Goal: Task Accomplishment & Management: Manage account settings

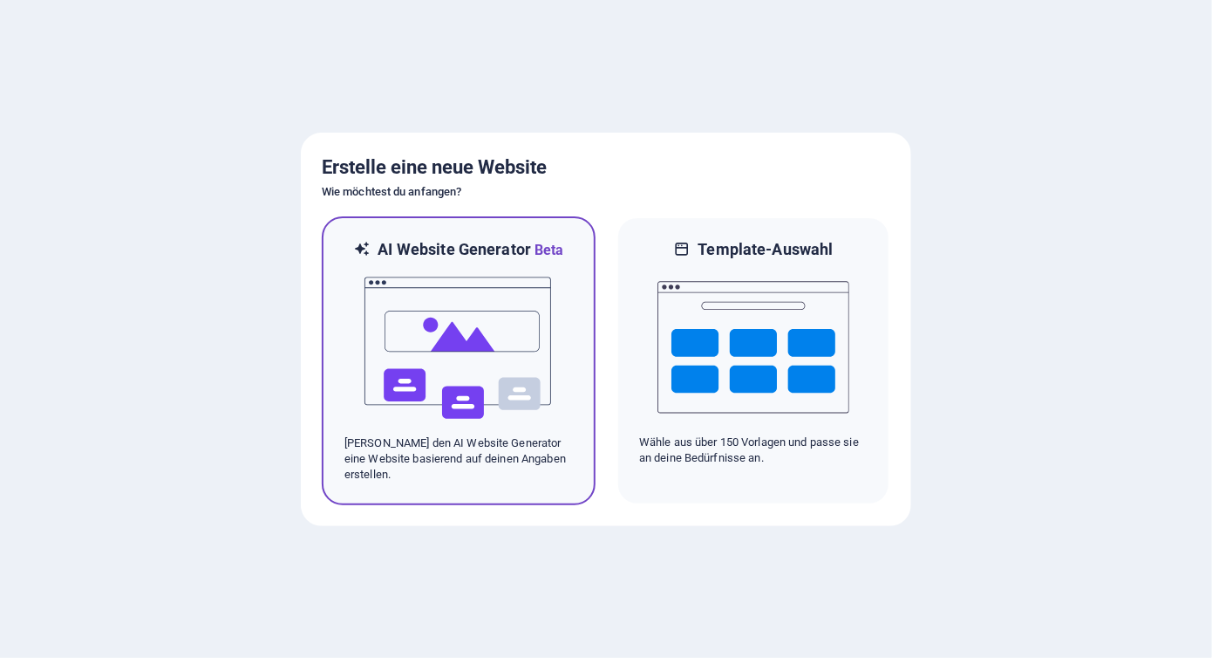
click at [452, 296] on img at bounding box center [459, 348] width 192 height 174
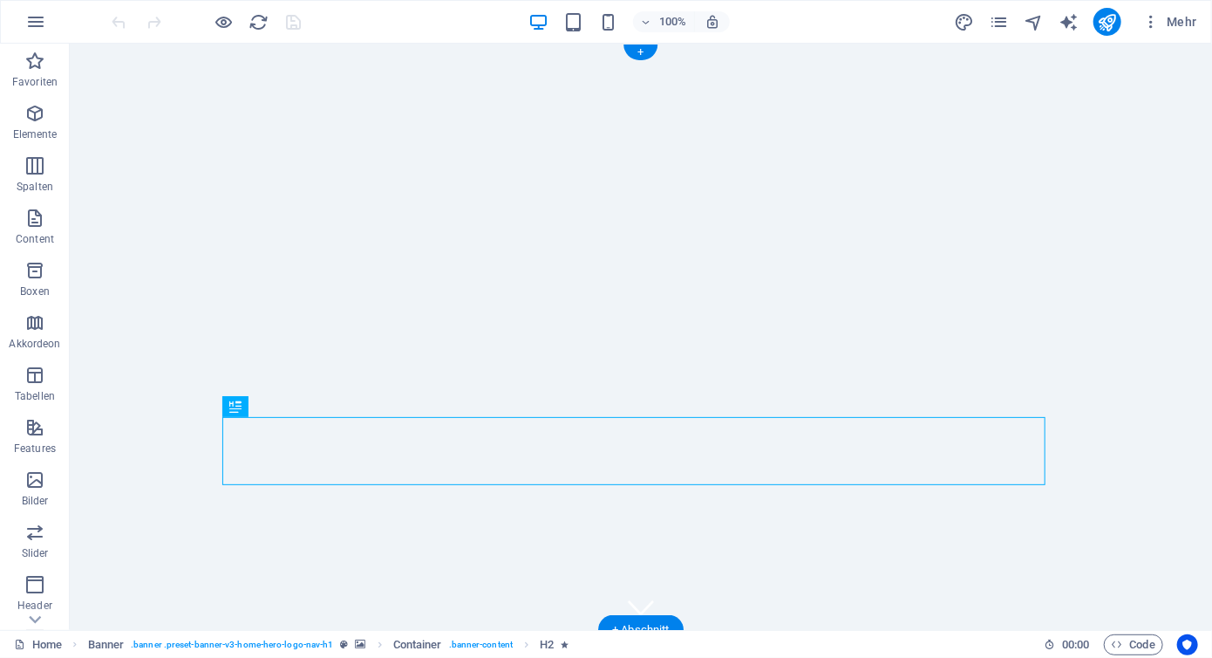
scroll to position [92, 0]
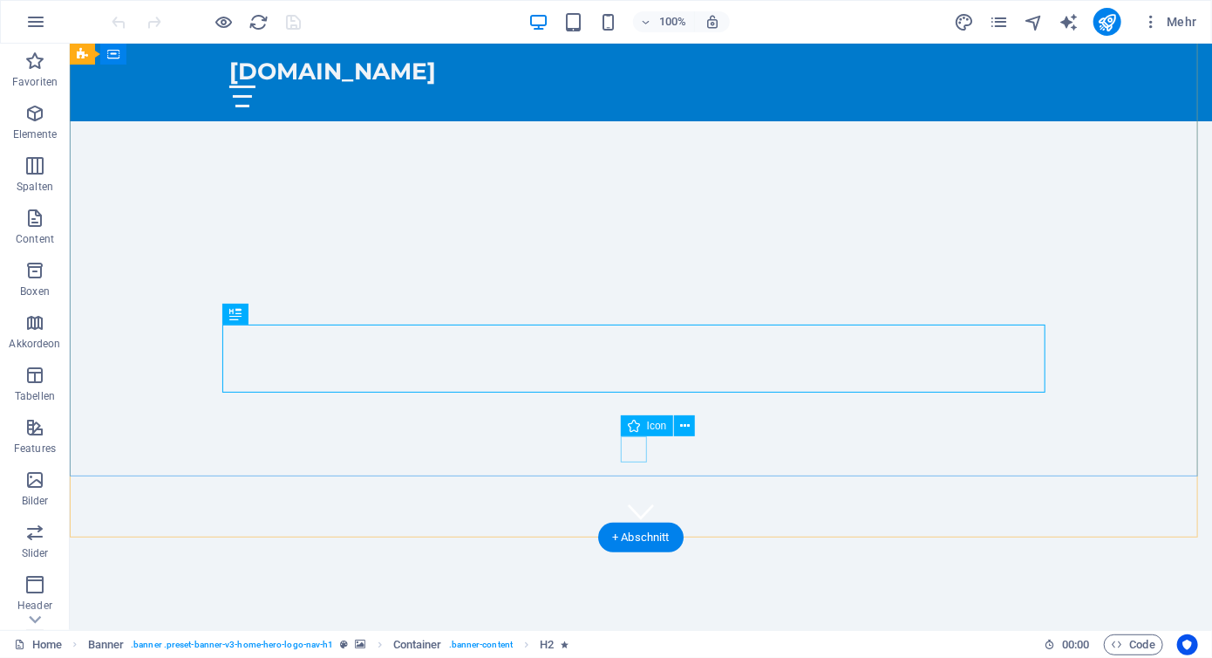
click at [643, 497] on figure at bounding box center [640, 510] width 26 height 26
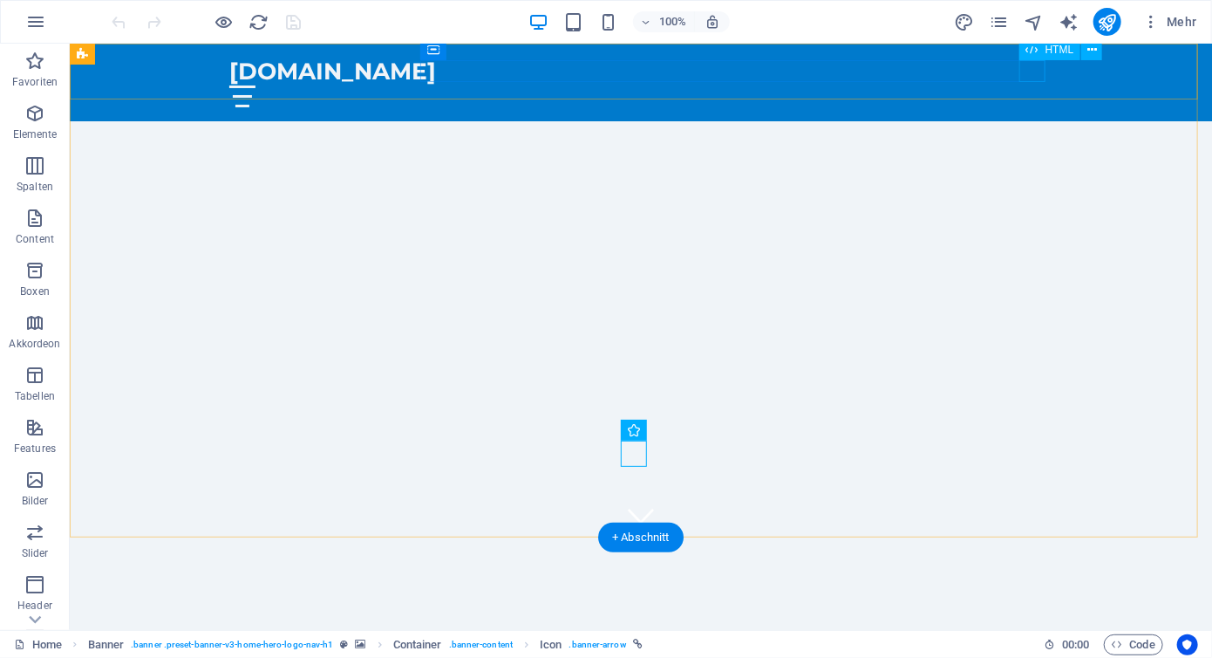
click at [1024, 85] on div at bounding box center [640, 96] width 823 height 22
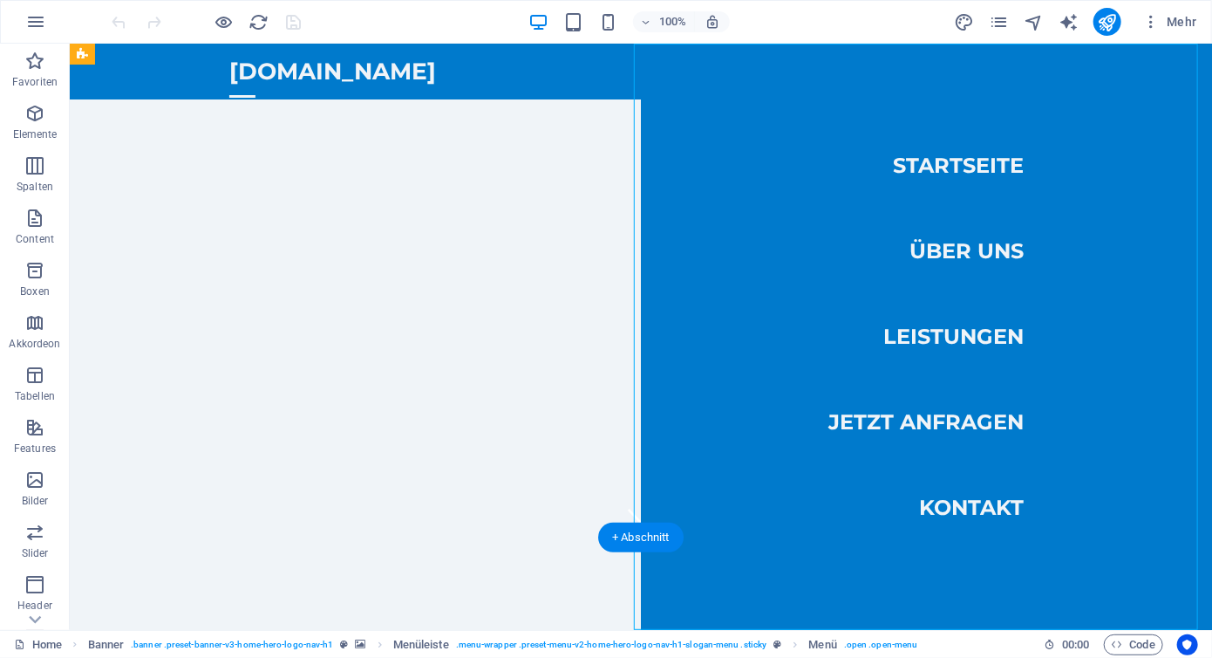
click at [963, 259] on nav "Startseite Über uns Leistungen Jetzt anfragen Kontakt" at bounding box center [925, 336] width 571 height 586
click at [961, 254] on nav "Startseite Über uns Leistungen Jetzt anfragen Kontakt" at bounding box center [925, 336] width 571 height 586
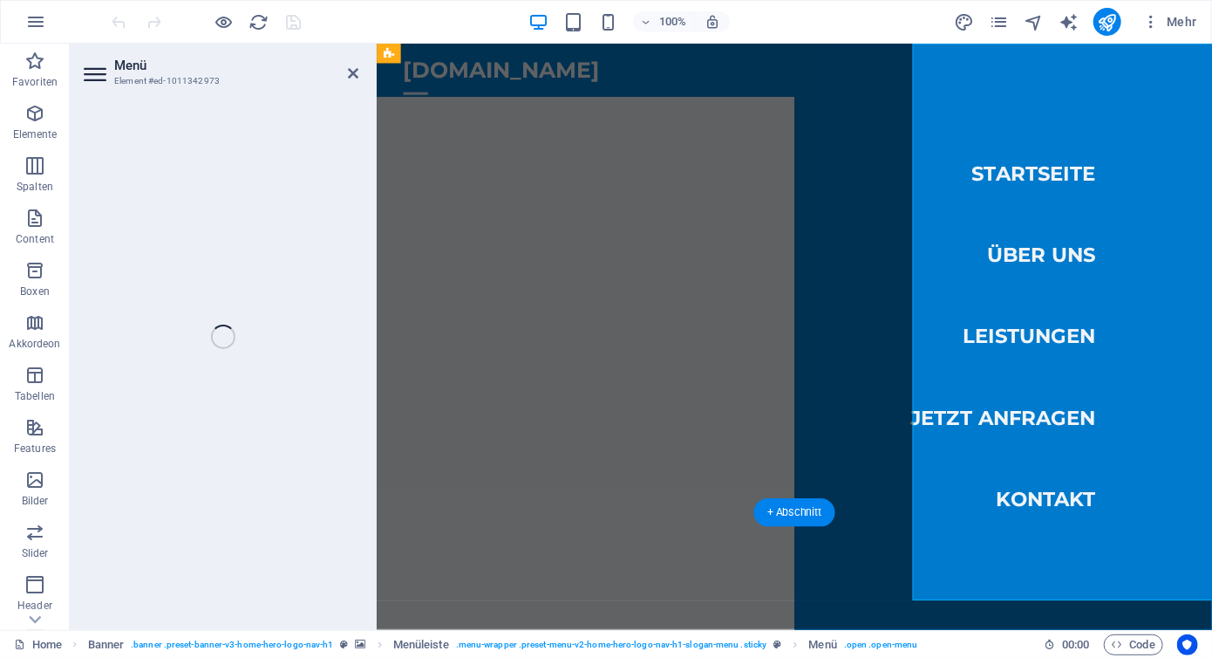
select select
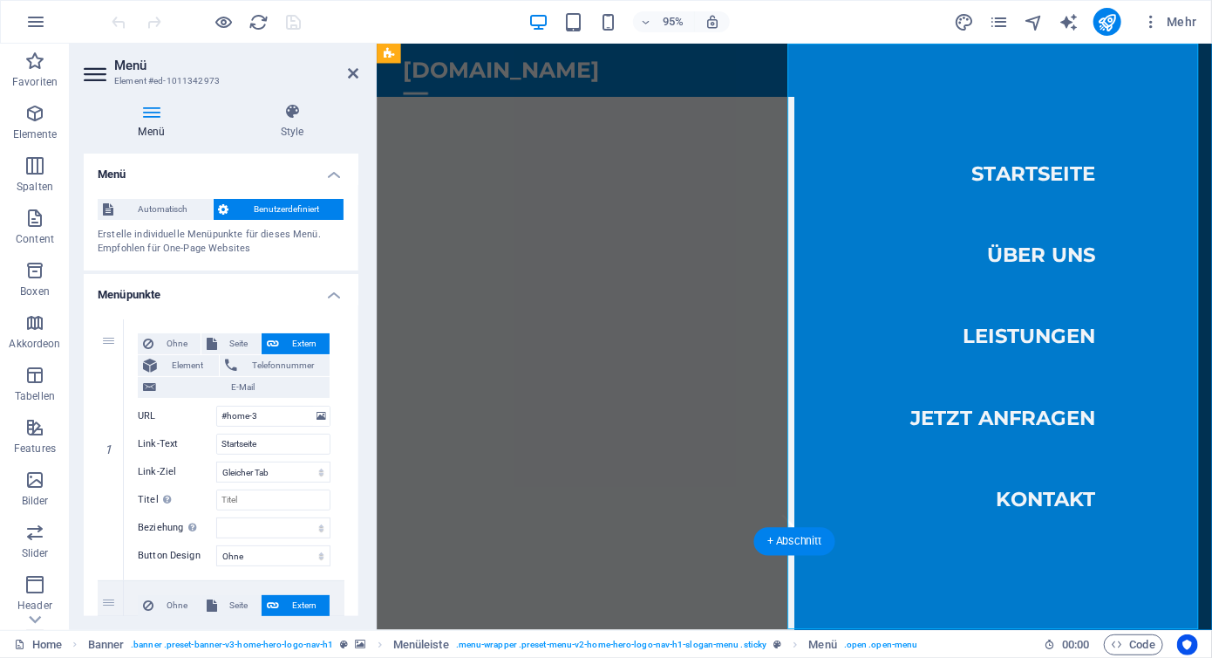
click at [1050, 353] on nav "Startseite Über uns Leistungen Jetzt anfragen Kontakt" at bounding box center [1035, 352] width 440 height 617
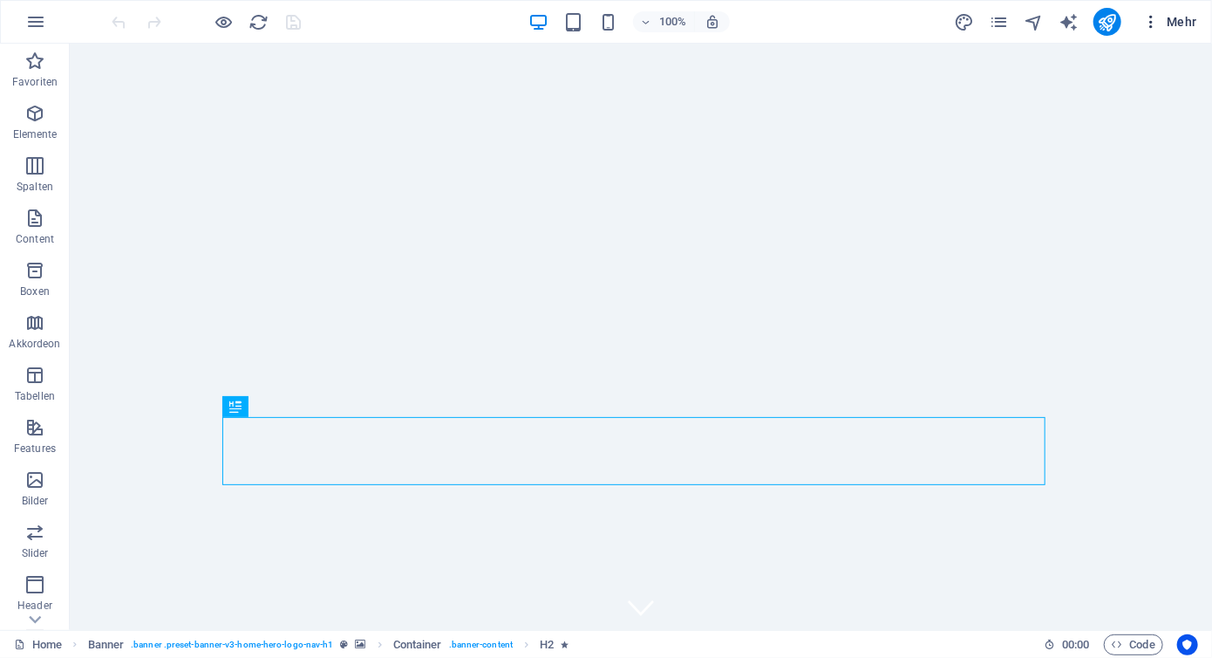
click at [1156, 18] on icon "button" at bounding box center [1151, 21] width 17 height 17
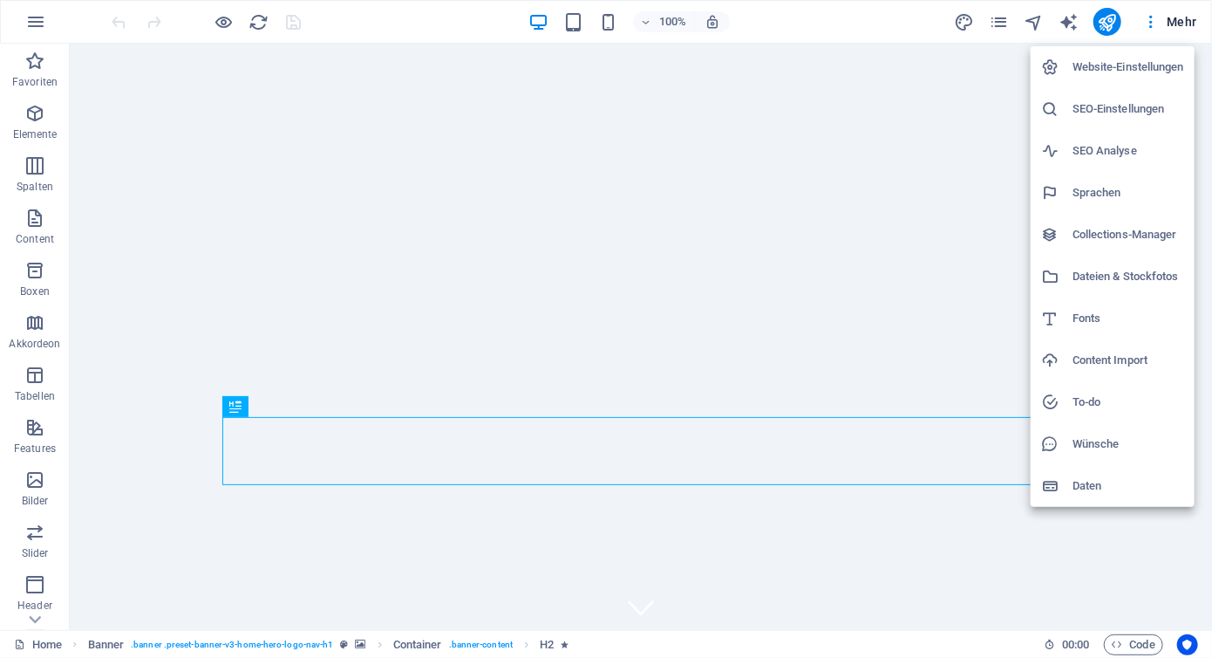
click at [1161, 113] on h6 "SEO-Einstellungen" at bounding box center [1129, 109] width 112 height 21
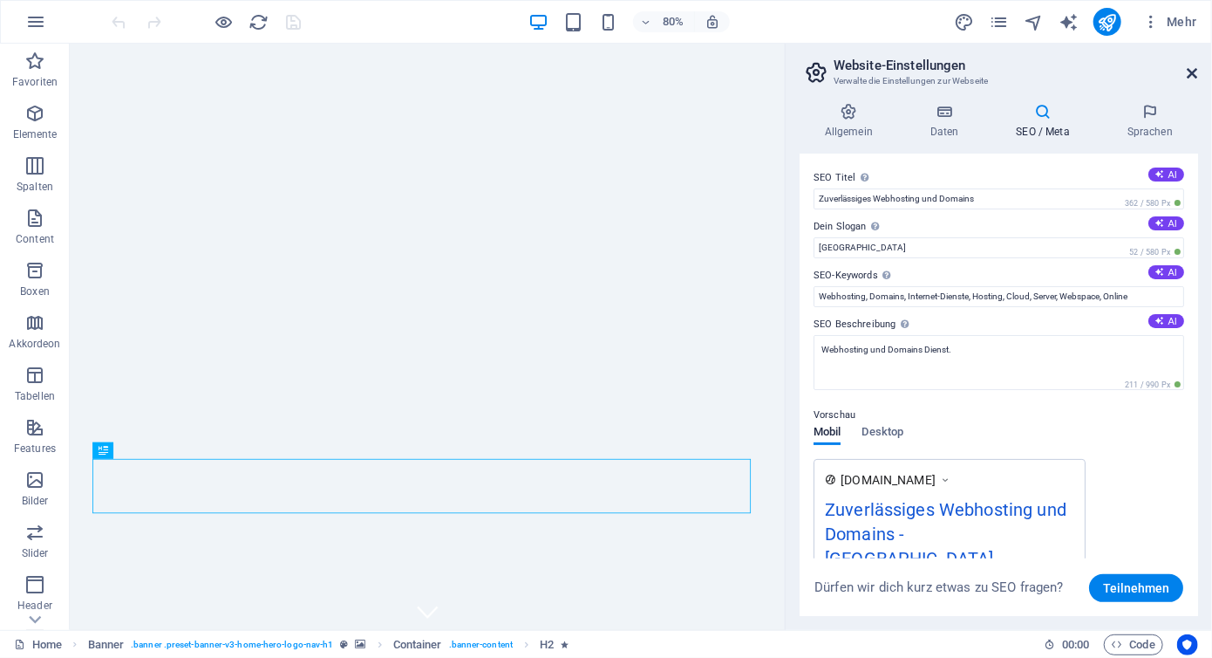
click at [1194, 76] on icon at bounding box center [1193, 73] width 10 height 14
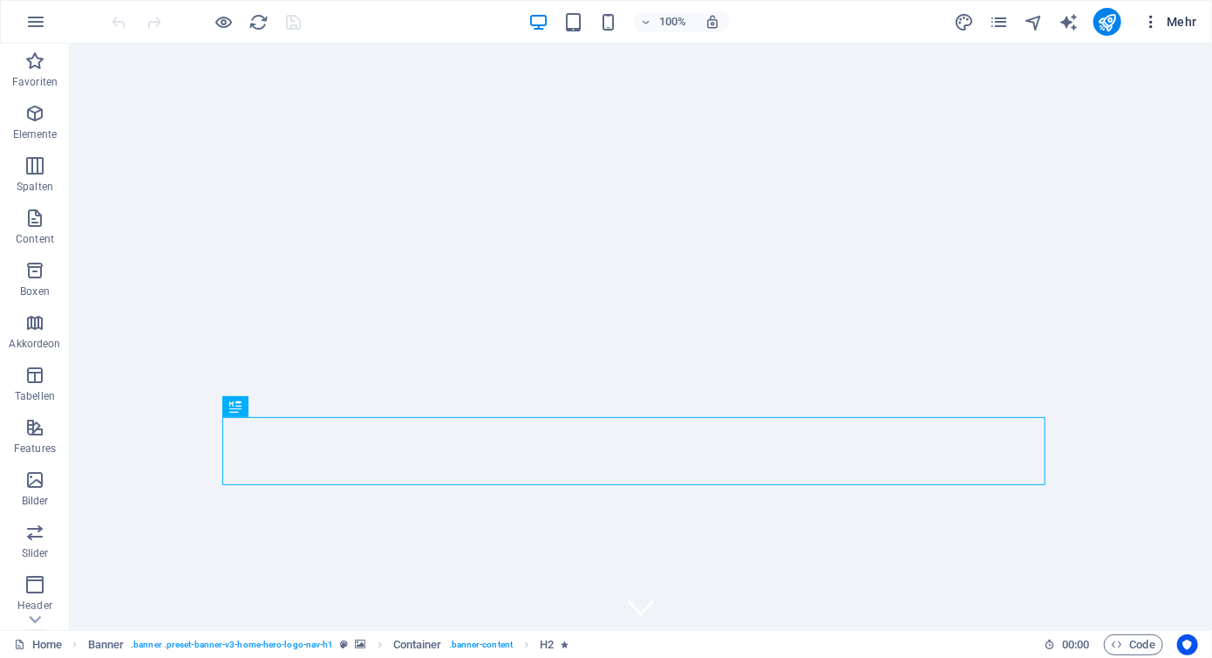
click at [1149, 22] on icon "button" at bounding box center [1151, 21] width 17 height 17
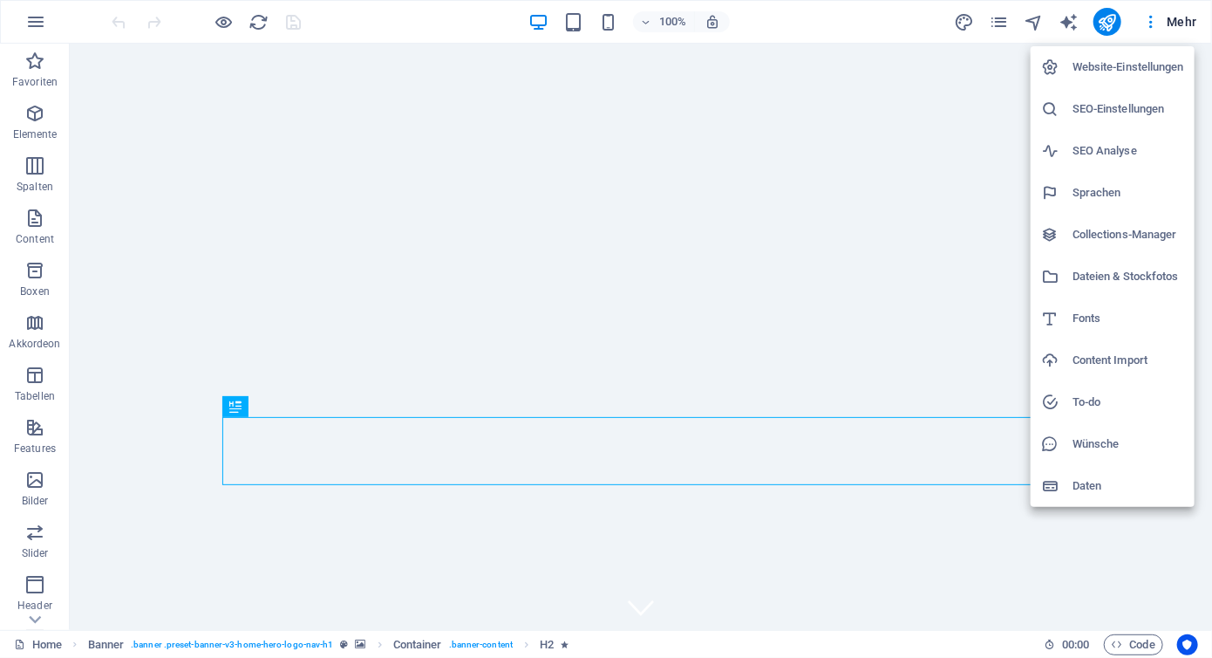
click at [1166, 22] on div at bounding box center [606, 329] width 1212 height 658
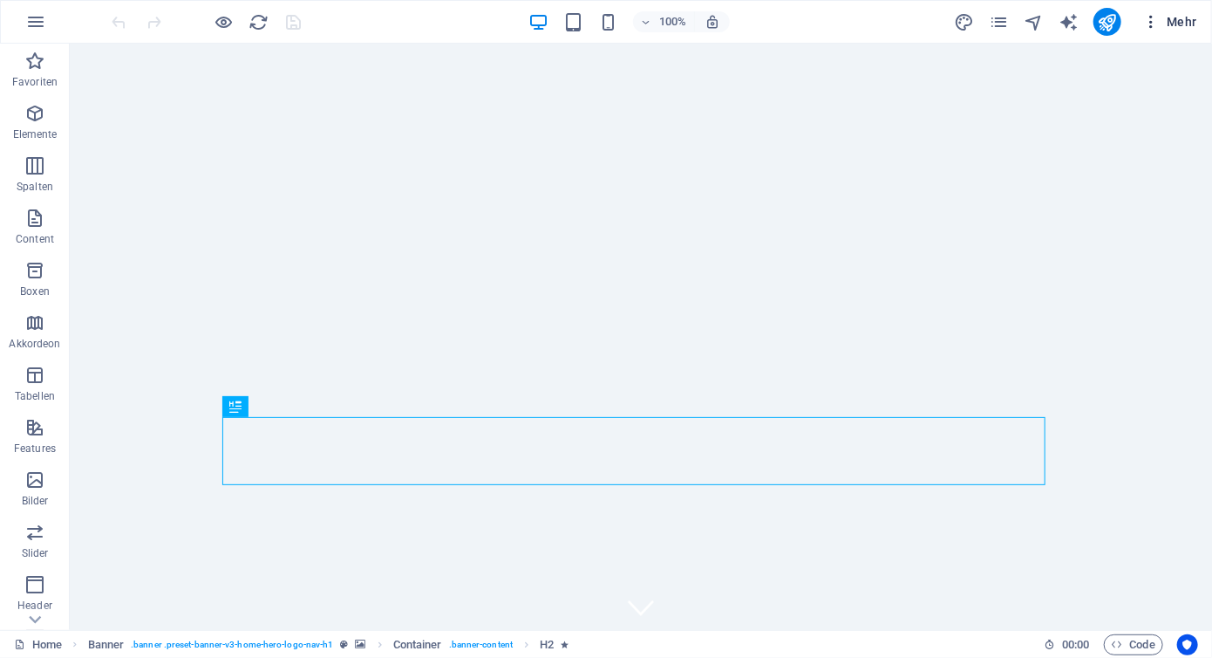
click at [1198, 26] on button "Mehr" at bounding box center [1170, 22] width 69 height 28
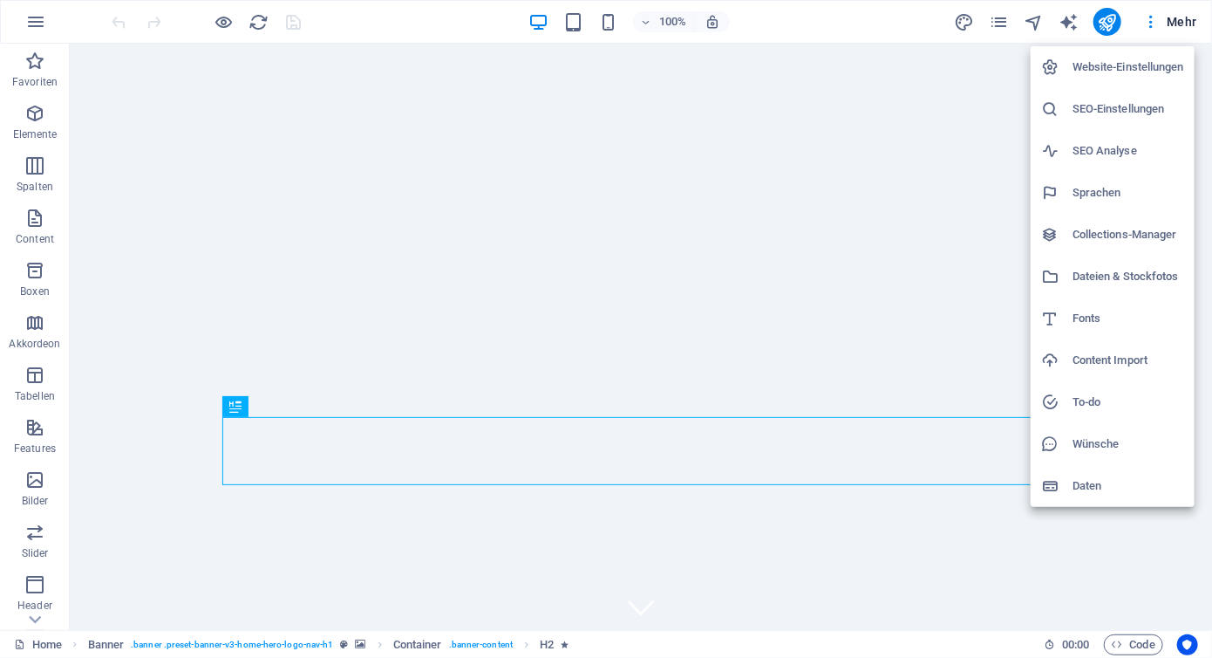
click at [996, 18] on div at bounding box center [606, 329] width 1212 height 658
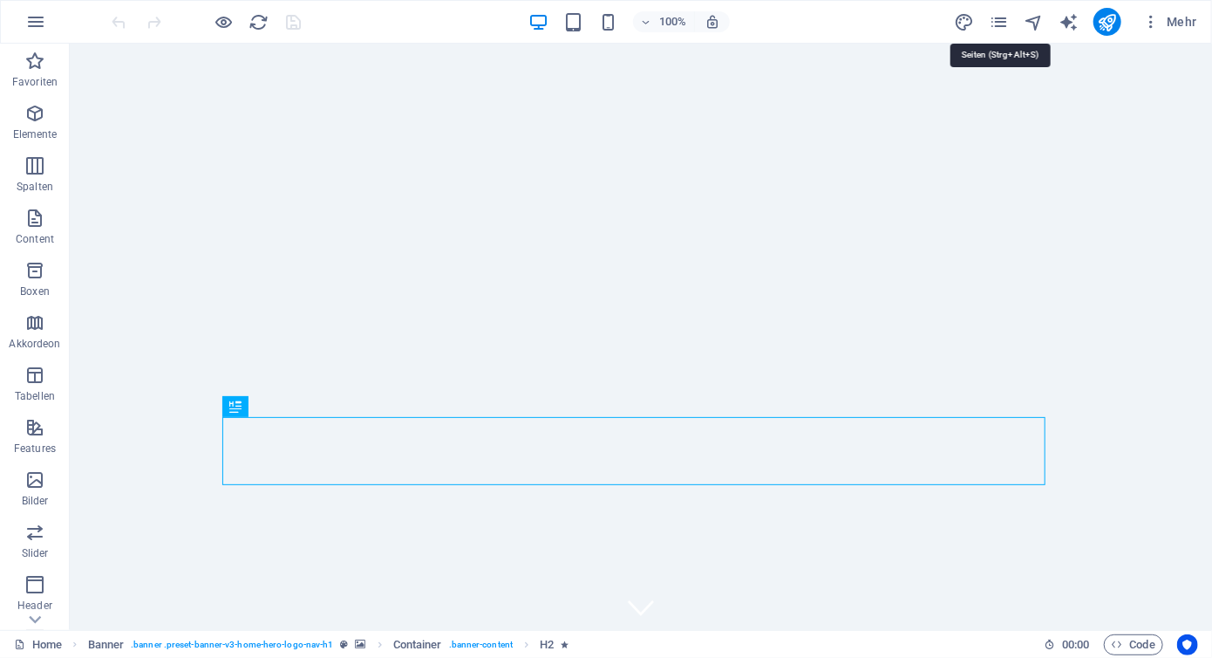
click at [996, 18] on icon "pages" at bounding box center [999, 22] width 20 height 20
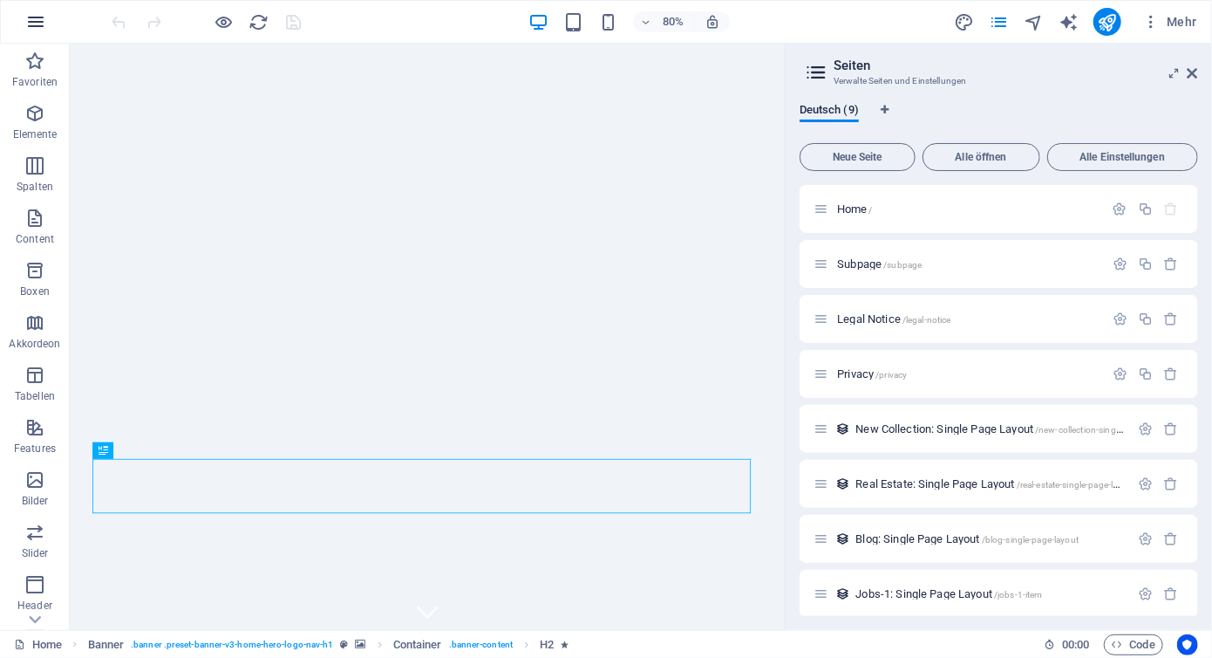
click at [39, 21] on icon "button" at bounding box center [35, 21] width 21 height 21
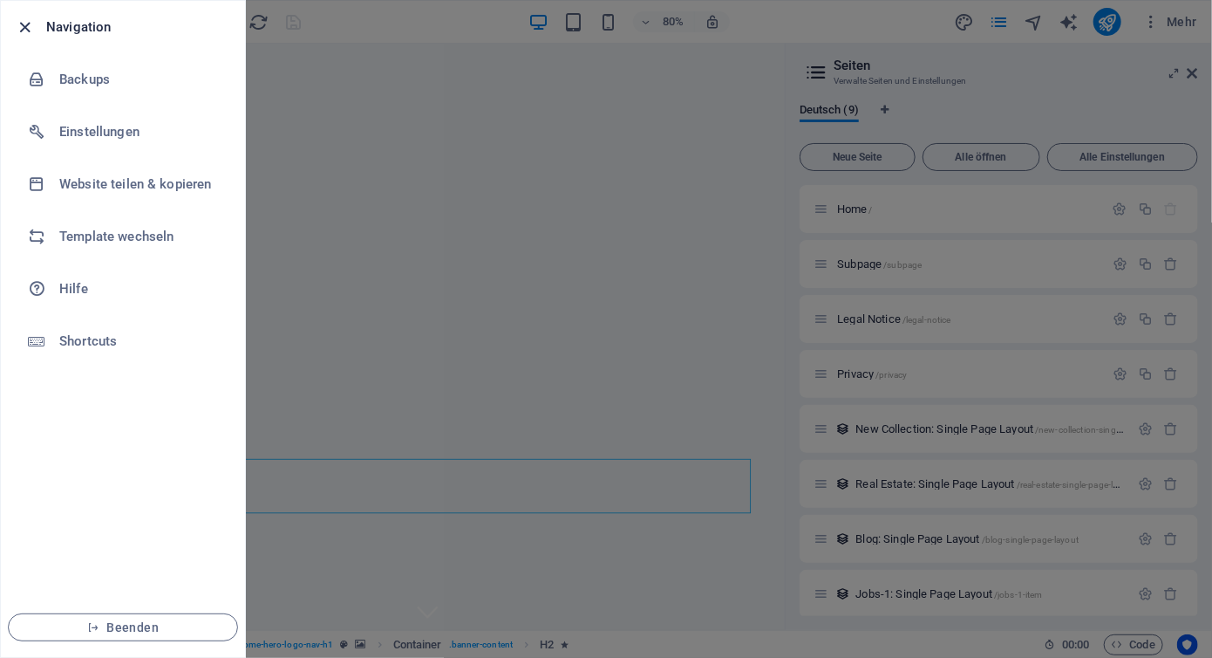
click at [24, 30] on icon "button" at bounding box center [26, 27] width 20 height 20
